Goal: Task Accomplishment & Management: Use online tool/utility

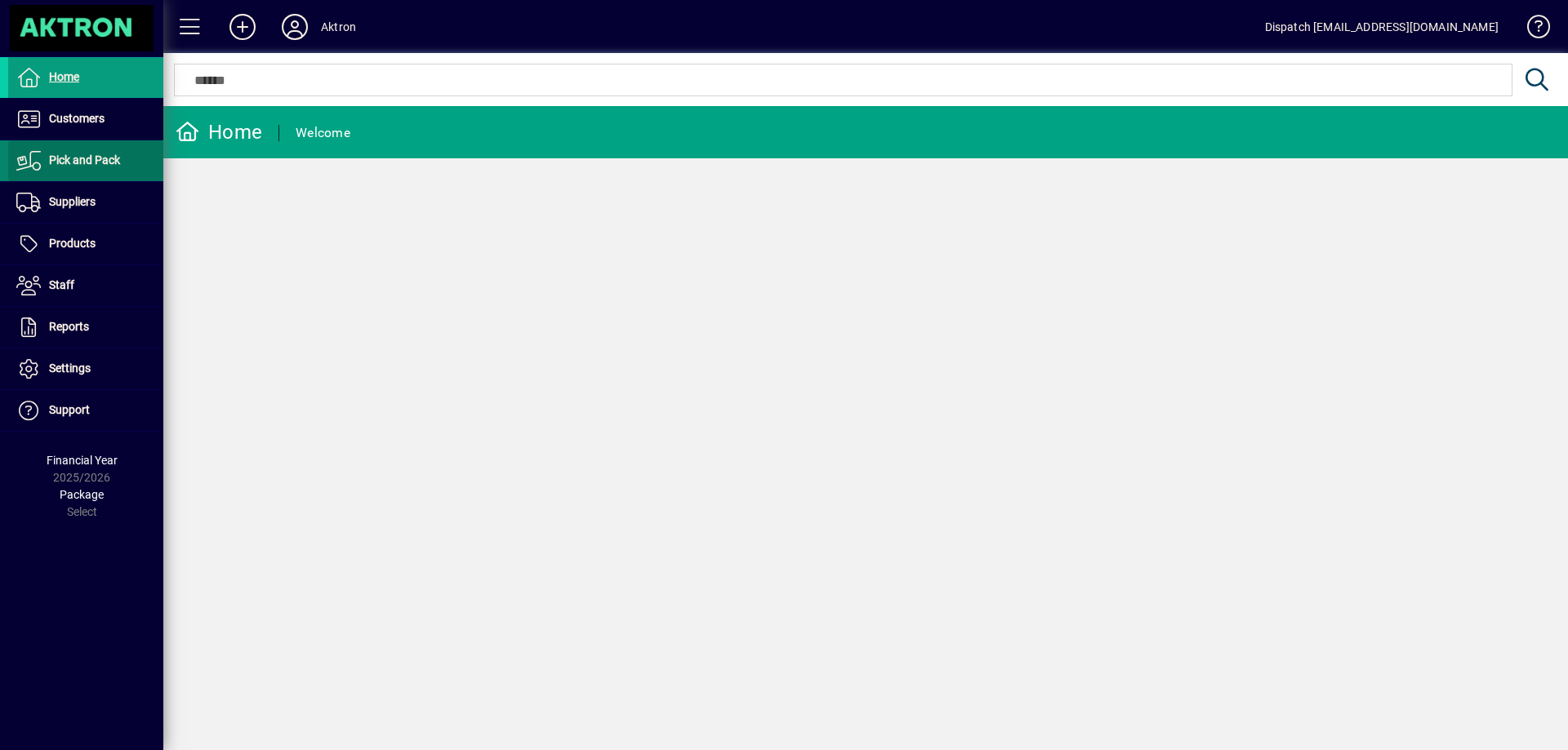
click at [111, 161] on span "Pick and Pack" at bounding box center [84, 160] width 71 height 13
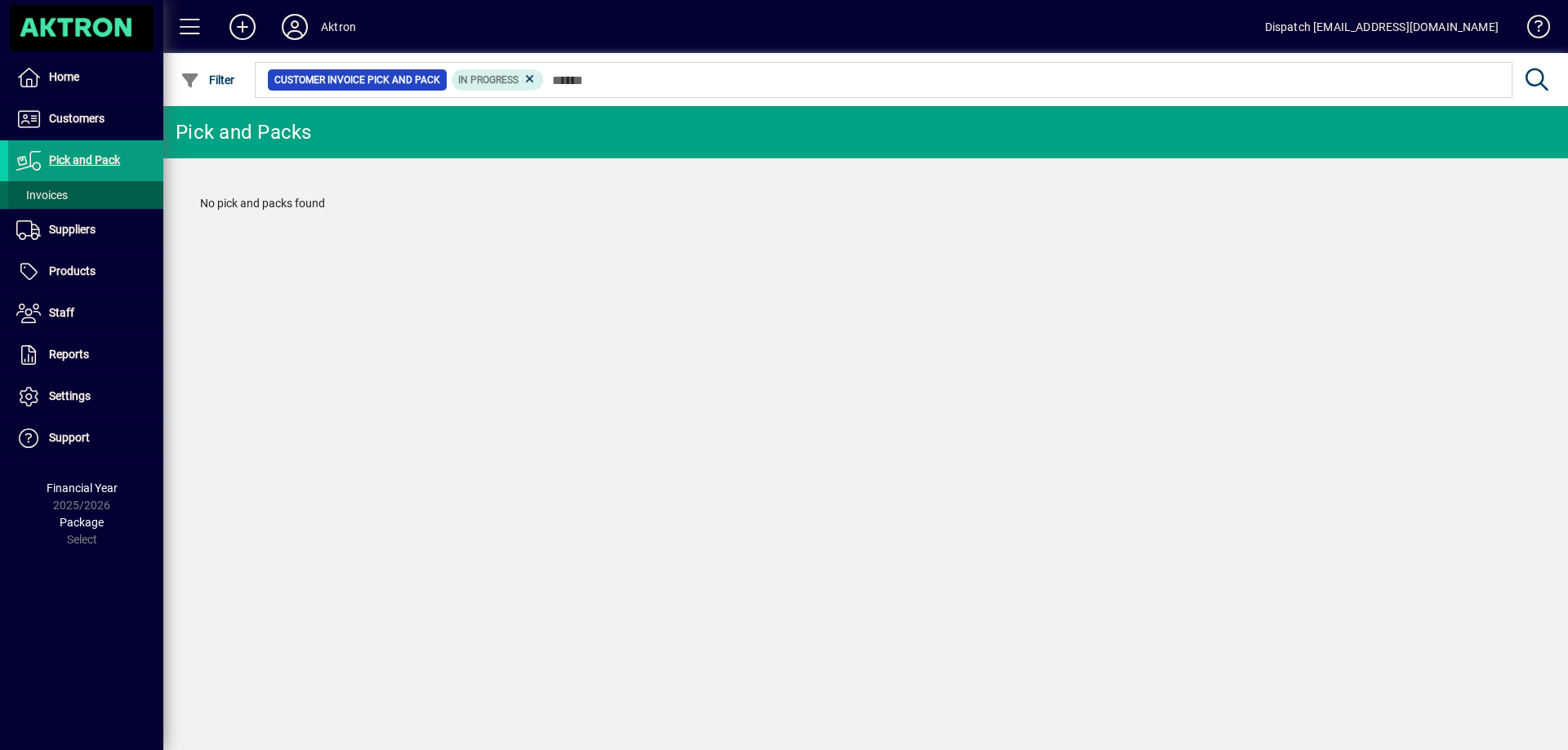
click at [69, 195] on span at bounding box center [86, 195] width 155 height 39
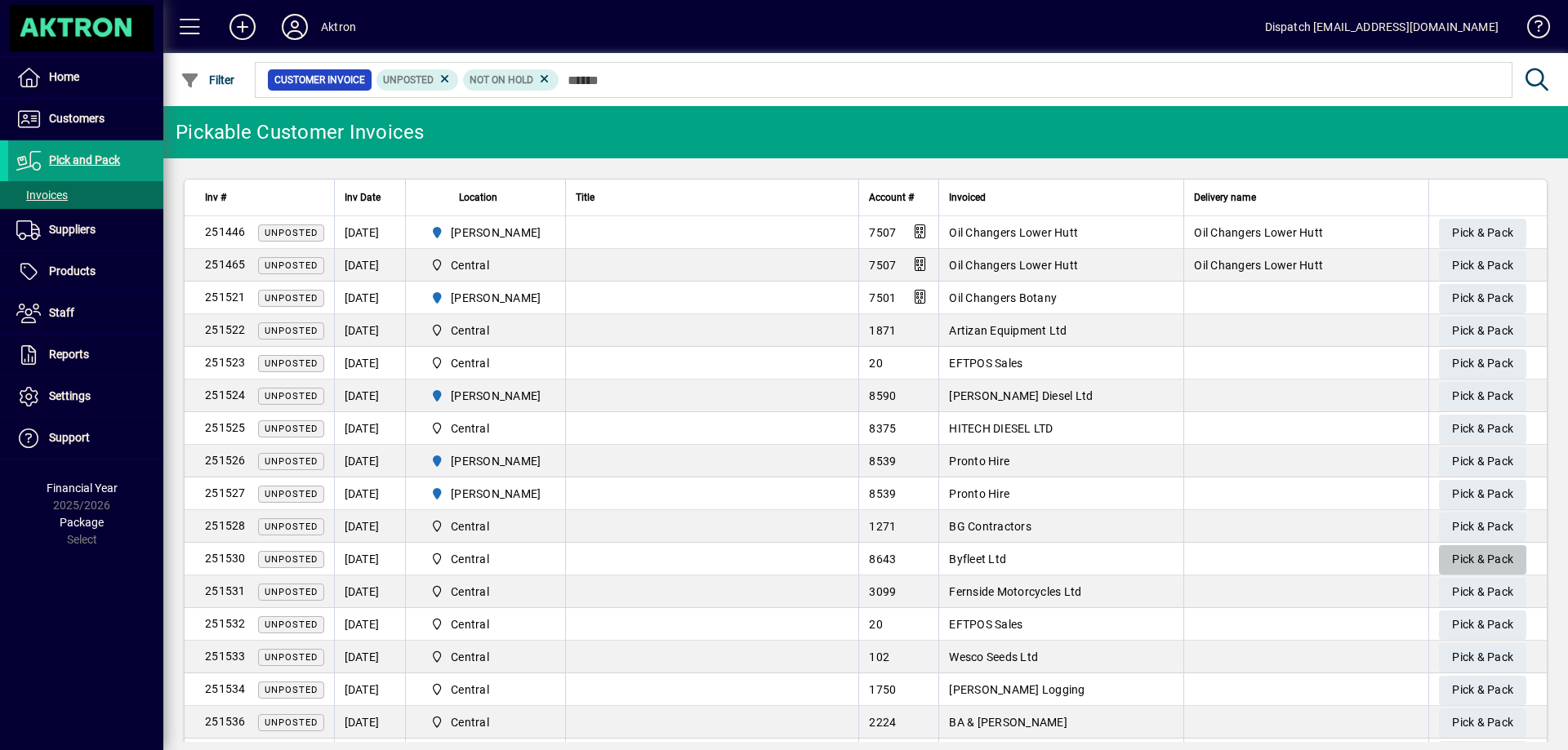
click at [1476, 552] on span "Pick & Pack" at bounding box center [1483, 559] width 61 height 27
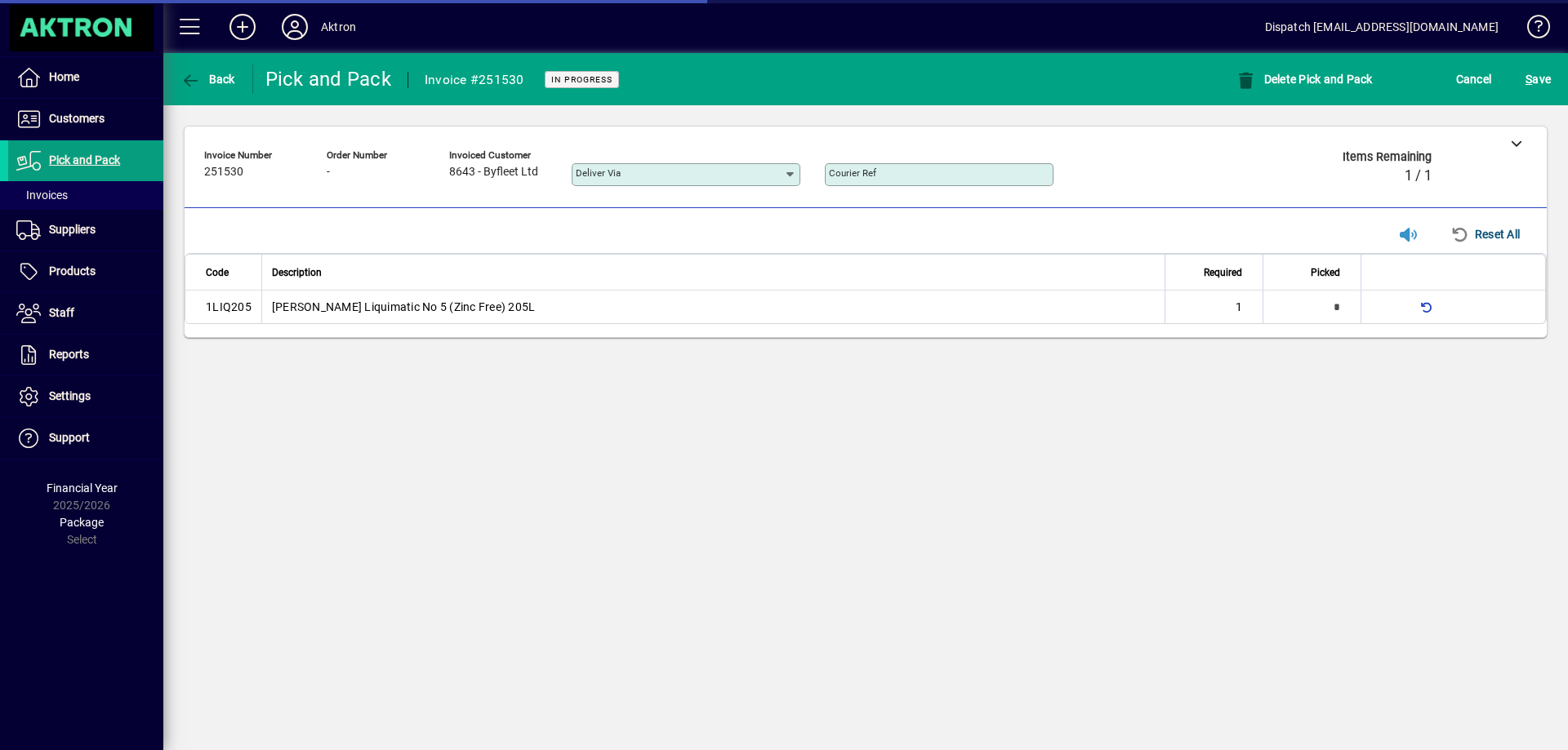
type input "**********"
click at [1545, 80] on span "S ave" at bounding box center [1538, 80] width 25 height 26
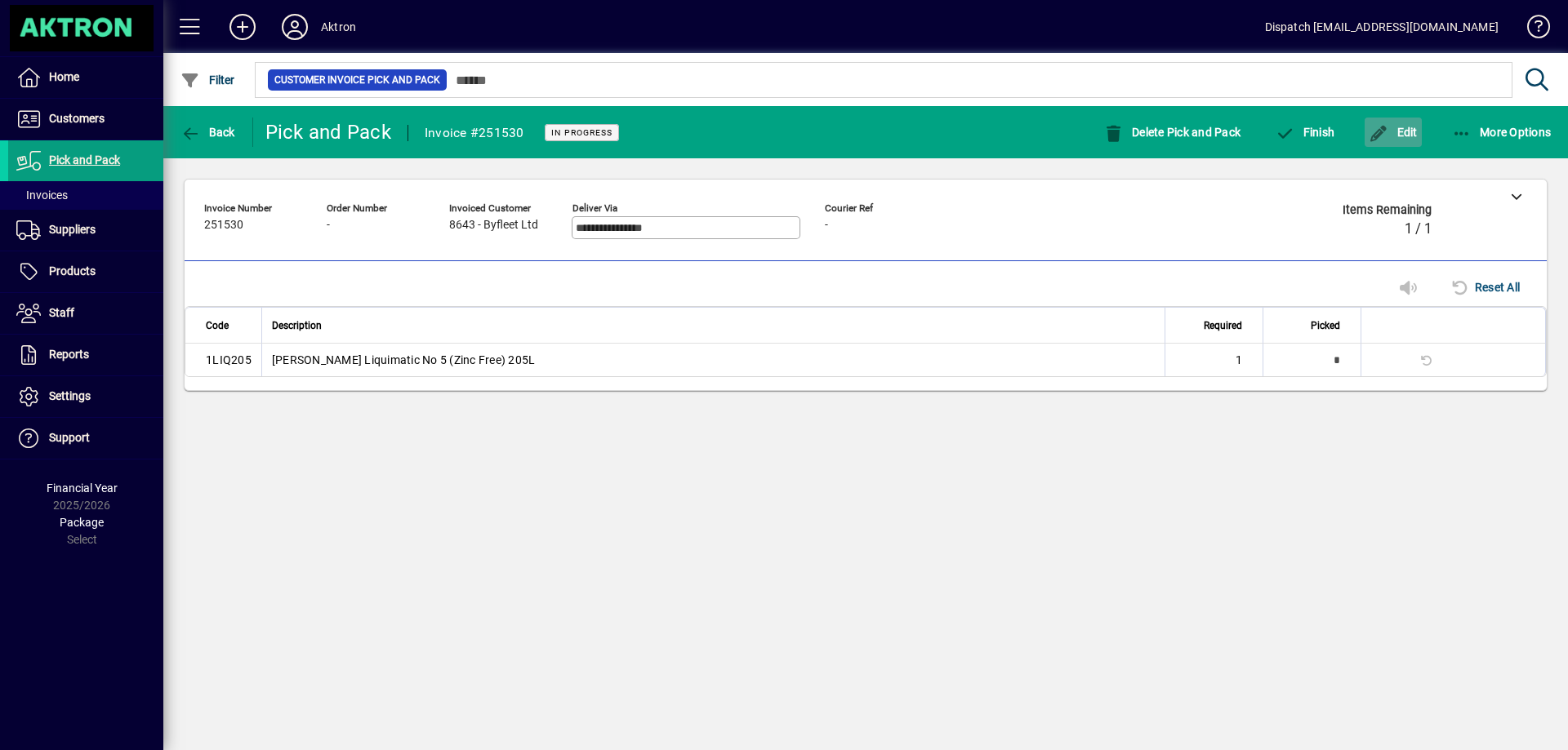
click at [1403, 126] on span "Edit" at bounding box center [1394, 132] width 49 height 13
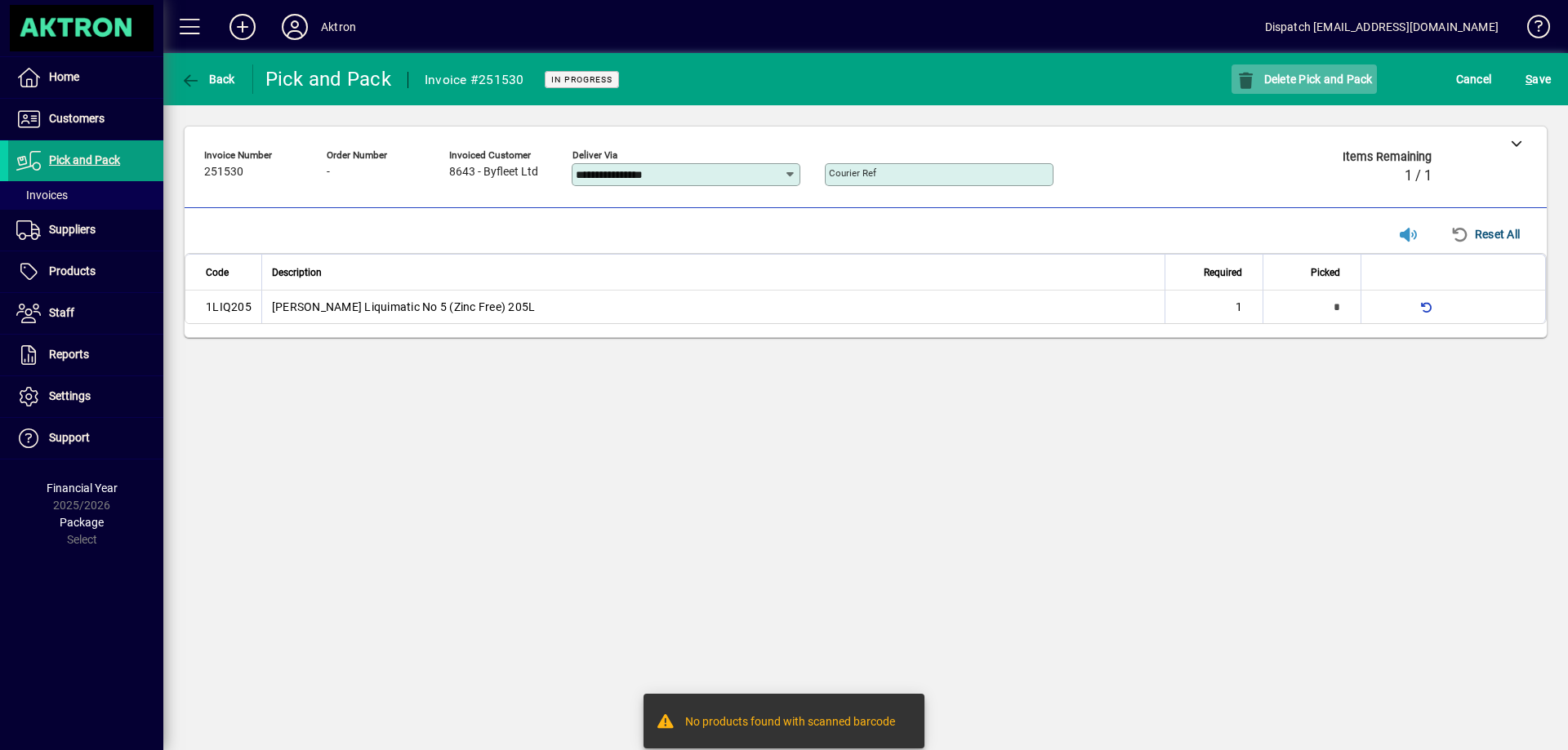
click at [1349, 70] on span "button" at bounding box center [1304, 80] width 145 height 39
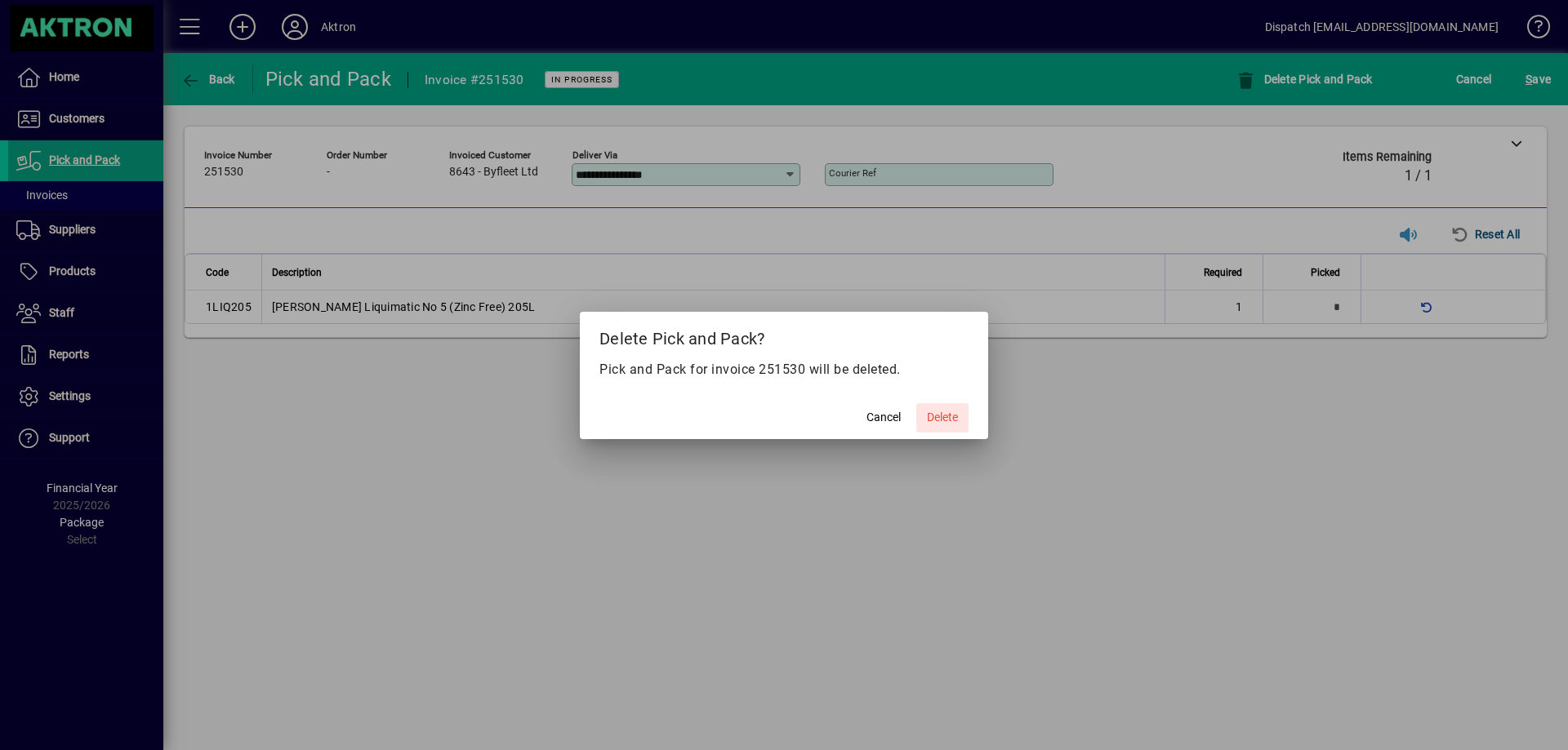
click at [938, 413] on span "Delete" at bounding box center [942, 418] width 31 height 17
